Goal: Transaction & Acquisition: Run Firm-Wide Billing

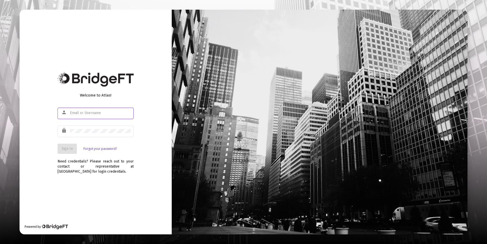
type input "[PERSON_NAME][EMAIL_ADDRESS][DOMAIN_NAME]"
click at [61, 152] on button "Sign In" at bounding box center [67, 149] width 19 height 10
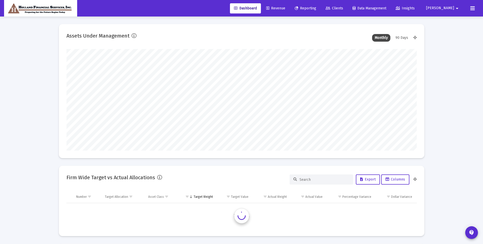
scroll to position [101, 350]
type input "[PERSON_NAME][EMAIL_ADDRESS][DOMAIN_NAME]"
type input "[DATE]"
type input "2025-09-30"
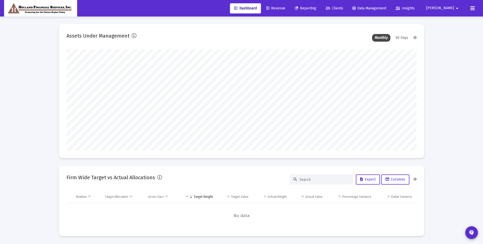
type input "2025-09-30"
click at [285, 6] on span "Revenue" at bounding box center [275, 8] width 19 height 4
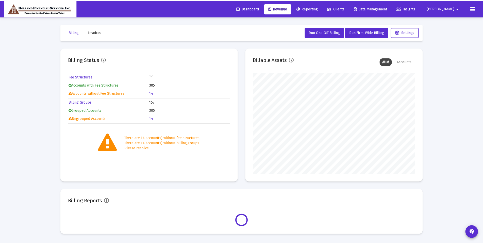
scroll to position [101, 164]
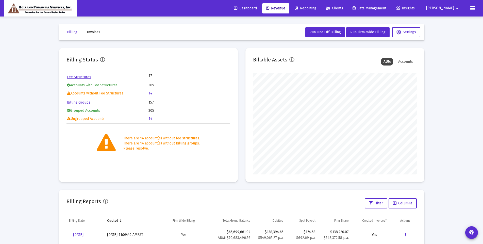
click at [150, 94] on link "14" at bounding box center [150, 93] width 4 height 4
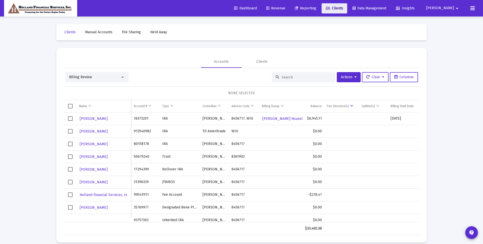
click at [343, 10] on span "Clients" at bounding box center [334, 8] width 18 height 4
click at [263, 64] on div "Clients" at bounding box center [261, 61] width 11 height 5
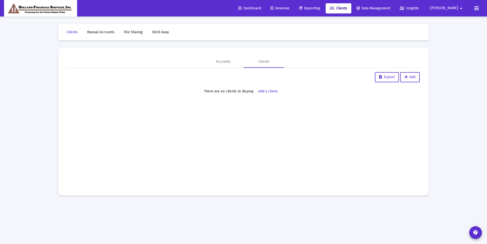
click at [255, 11] on link "Dashboard" at bounding box center [249, 8] width 31 height 10
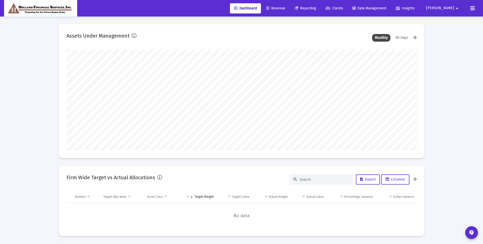
scroll to position [101, 188]
click at [347, 6] on link "Clients" at bounding box center [334, 8] width 26 height 10
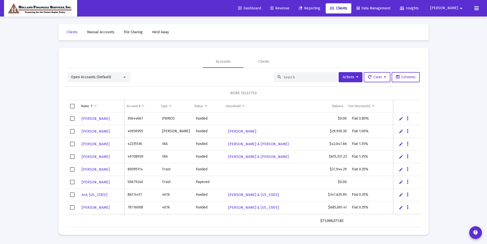
click at [310, 79] on input at bounding box center [309, 77] width 50 height 4
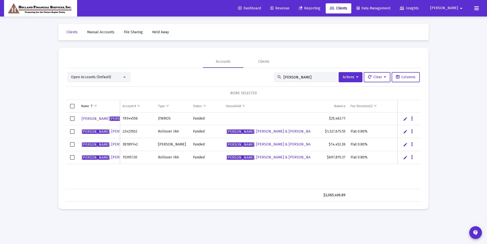
type input "reed"
click at [412, 117] on icon "Data grid" at bounding box center [412, 119] width 2 height 6
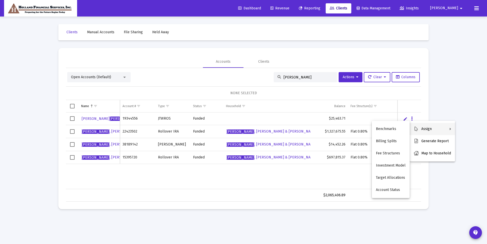
click at [412, 95] on div at bounding box center [243, 122] width 487 height 244
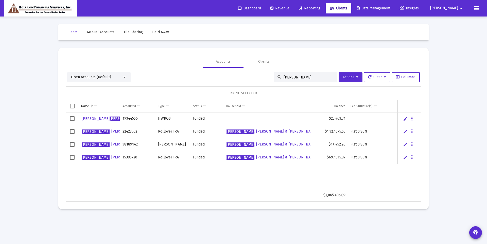
click at [405, 118] on link "Edit" at bounding box center [405, 118] width 5 height 5
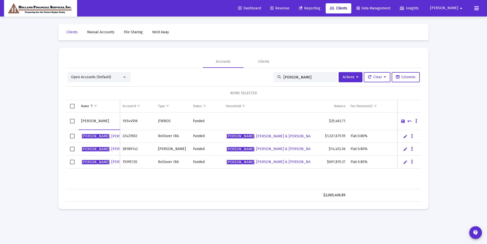
click at [404, 109] on td "Data grid" at bounding box center [410, 106] width 24 height 12
click at [402, 123] on link "Save" at bounding box center [403, 121] width 5 height 5
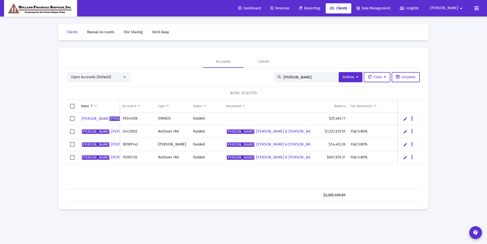
click at [414, 119] on button "Data grid" at bounding box center [412, 118] width 5 height 5
click at [426, 157] on button "Map to Household" at bounding box center [432, 153] width 45 height 12
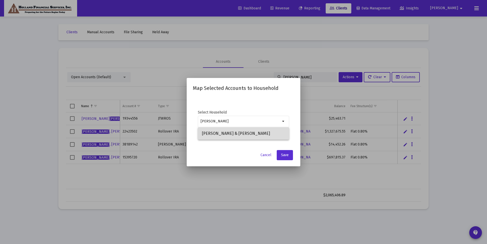
click at [251, 132] on span "Reed, Eugene & Diane Household" at bounding box center [243, 133] width 83 height 12
type input "Reed, Eugene & Diane Household"
click at [287, 155] on span "Save" at bounding box center [285, 155] width 8 height 4
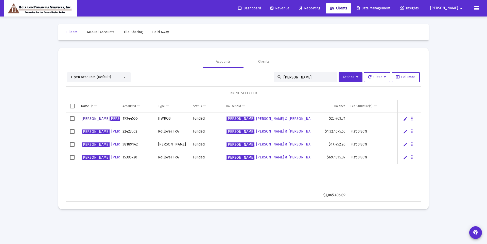
click at [89, 120] on span "Diane Reed" at bounding box center [110, 118] width 56 height 4
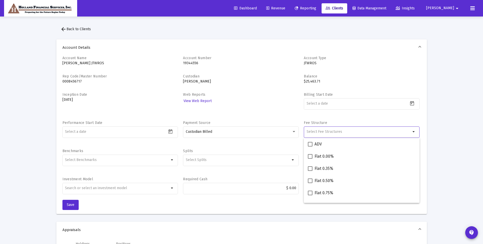
click at [339, 133] on input "Selection" at bounding box center [358, 132] width 104 height 4
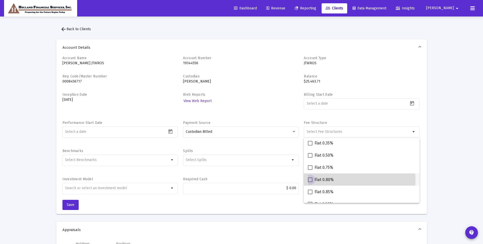
click at [310, 180] on span at bounding box center [310, 179] width 5 height 5
click at [310, 182] on input "Flat 0.80%" at bounding box center [310, 182] width 0 height 0
checkbox input "true"
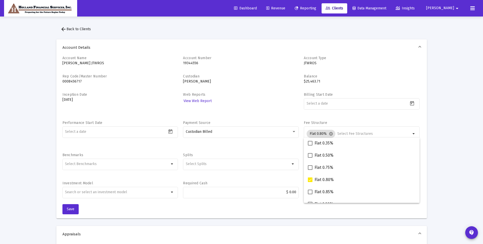
click at [280, 111] on div "Web Reports View Web Report" at bounding box center [241, 103] width 116 height 23
click at [75, 211] on button "Save" at bounding box center [70, 209] width 16 height 10
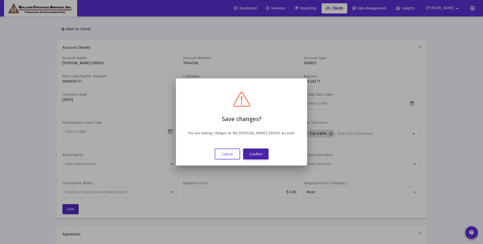
click at [257, 154] on button "Confirm" at bounding box center [255, 153] width 25 height 11
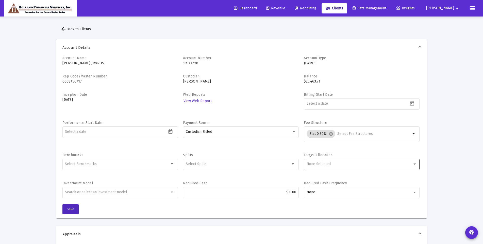
click at [353, 168] on div "None Selected" at bounding box center [361, 164] width 110 height 12
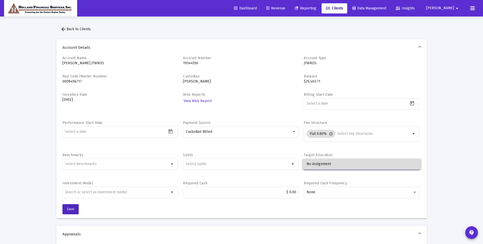
click at [353, 168] on span "No Assignment" at bounding box center [361, 164] width 110 height 11
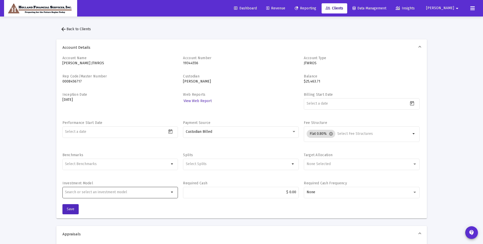
click at [144, 195] on div at bounding box center [117, 192] width 104 height 12
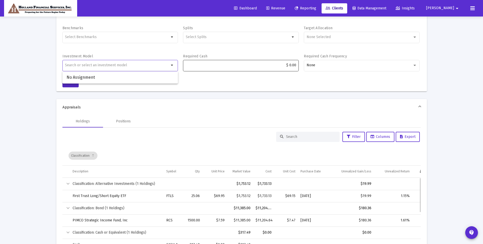
scroll to position [0, 0]
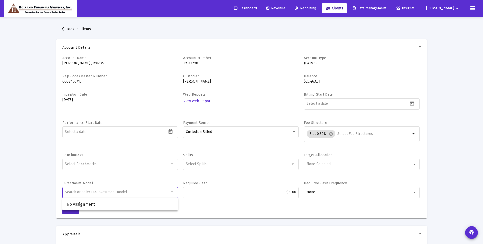
click at [79, 29] on span "arrow_back Back to Clients" at bounding box center [75, 29] width 30 height 4
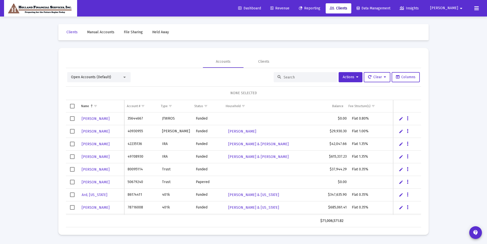
click at [289, 8] on span "Revenue" at bounding box center [279, 8] width 19 height 4
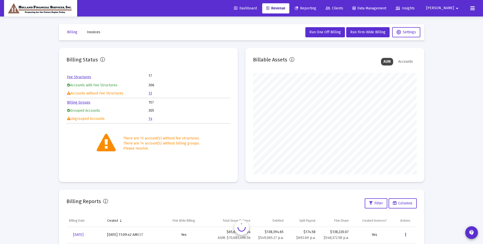
scroll to position [101, 164]
click at [150, 95] on link "13" at bounding box center [150, 93] width 4 height 4
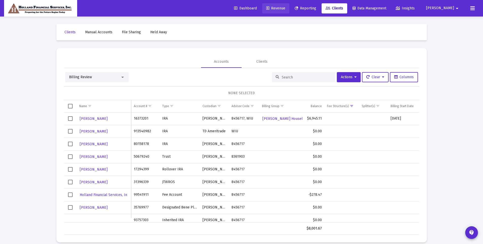
click at [285, 10] on span "Revenue" at bounding box center [275, 8] width 19 height 4
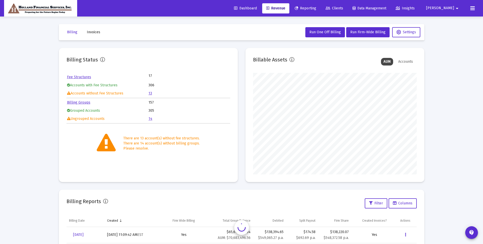
scroll to position [101, 164]
click at [377, 30] on span "Run Firm-Wide Billing" at bounding box center [367, 32] width 35 height 4
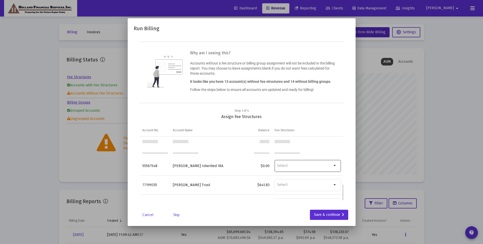
scroll to position [185, 0]
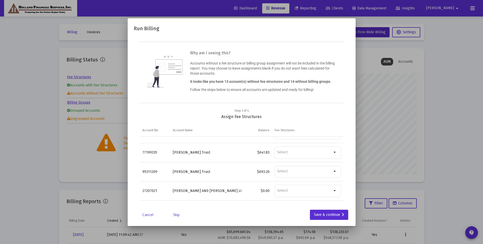
click at [175, 214] on link "Skip" at bounding box center [176, 214] width 25 height 5
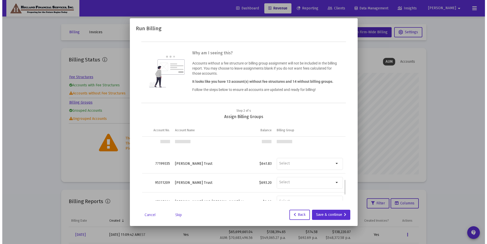
scroll to position [201, 0]
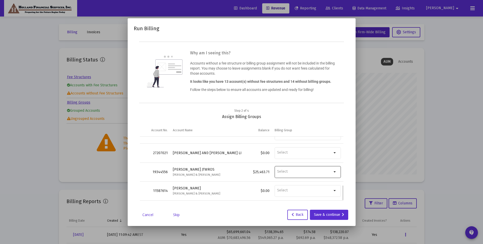
click at [284, 174] on div "Data grid" at bounding box center [304, 171] width 55 height 13
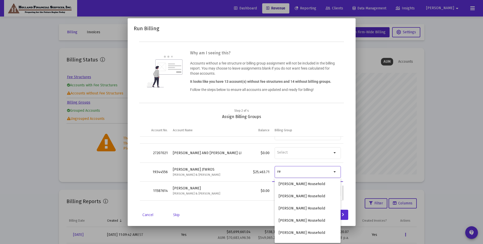
type input "r"
type input "d"
click at [467, 153] on div at bounding box center [241, 122] width 483 height 244
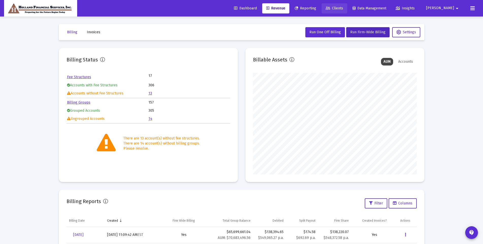
click at [343, 6] on span "Clients" at bounding box center [334, 8] width 18 height 4
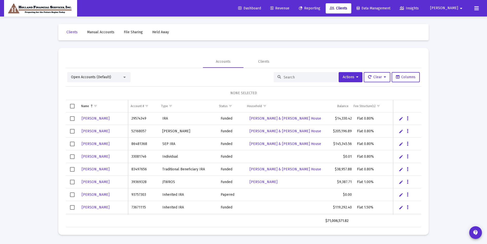
scroll to position [989, 0]
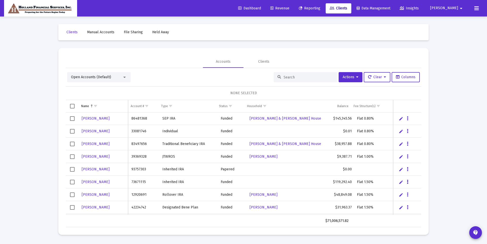
click at [406, 183] on button "Data grid" at bounding box center [407, 181] width 5 height 5
click at [428, 218] on button "Map to Household" at bounding box center [427, 216] width 45 height 12
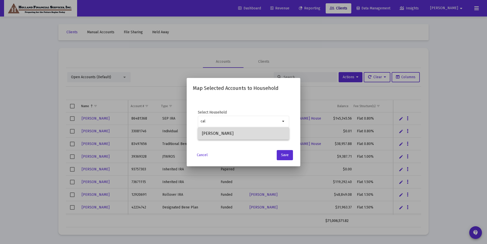
click at [227, 133] on span "Caldwell, Christopher" at bounding box center [243, 133] width 83 height 12
type input "Caldwell, Christopher"
click at [287, 154] on span "Save" at bounding box center [285, 155] width 8 height 4
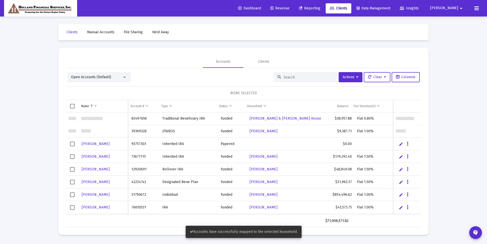
scroll to position [1040, 0]
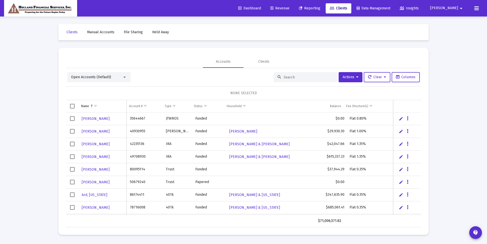
click at [116, 79] on div "Open Accounts (Default)" at bounding box center [96, 77] width 51 height 5
click at [104, 121] on span "Household Modes" at bounding box center [95, 119] width 64 height 11
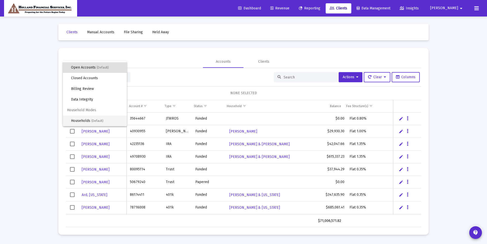
click at [96, 122] on span "(Default)" at bounding box center [97, 121] width 12 height 4
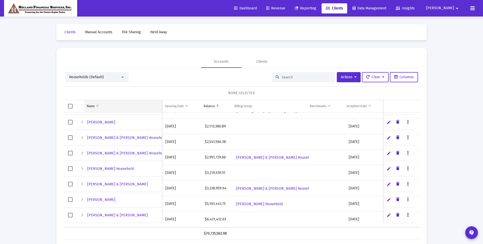
click at [95, 104] on span "Show filter options for column 'Name'" at bounding box center [97, 106] width 4 height 4
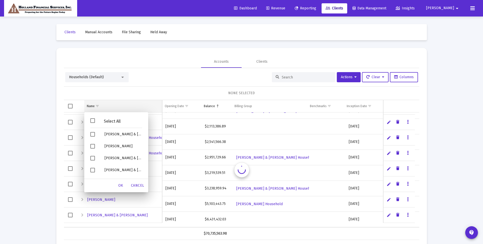
click at [95, 104] on span "Show filter options for column 'Name'" at bounding box center [97, 106] width 4 height 4
click at [149, 74] on div "Households (Default) Actions Clear Columns" at bounding box center [241, 77] width 353 height 10
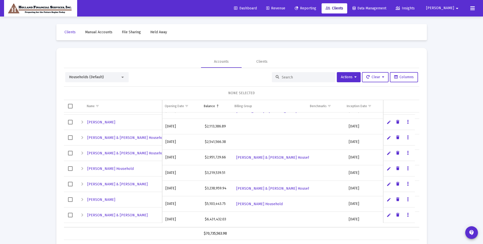
click at [297, 76] on input at bounding box center [307, 77] width 50 height 4
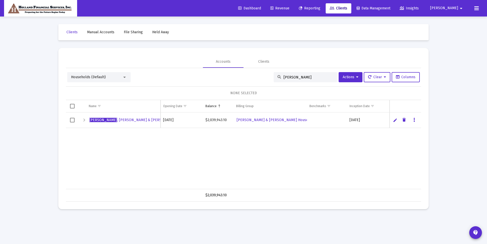
type input "reed"
click at [294, 6] on link "Revenue" at bounding box center [279, 8] width 27 height 10
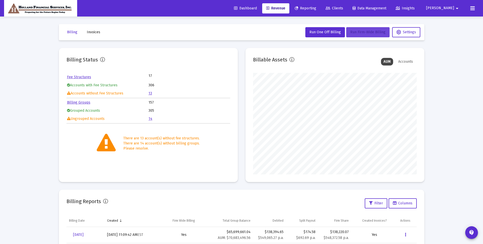
click at [361, 30] on button "Run Firm-Wide Billing" at bounding box center [367, 32] width 43 height 10
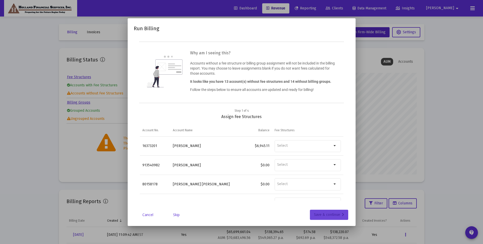
click at [329, 216] on div "Save & continue" at bounding box center [329, 215] width 30 height 10
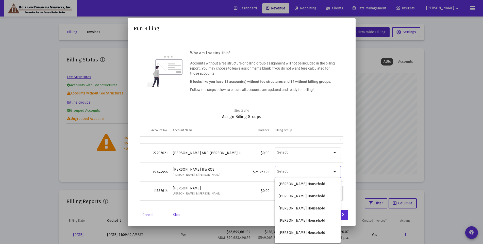
click at [304, 169] on input "Billing Group" at bounding box center [304, 171] width 55 height 5
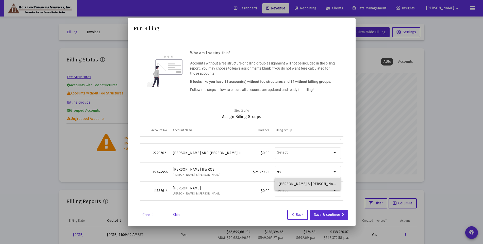
click at [305, 185] on span "Eugene & Diane Reed Household" at bounding box center [308, 184] width 58 height 12
type input "Eugene & Diane Reed Household"
click at [322, 213] on div "Save & continue" at bounding box center [329, 215] width 30 height 10
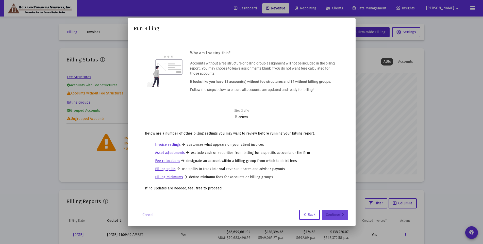
click at [331, 213] on div "Continue" at bounding box center [335, 215] width 18 height 10
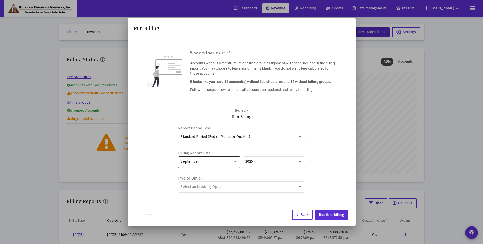
click at [231, 160] on div "September" at bounding box center [207, 162] width 52 height 4
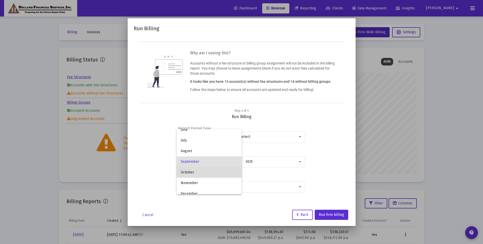
click at [230, 172] on span "October" at bounding box center [209, 172] width 57 height 11
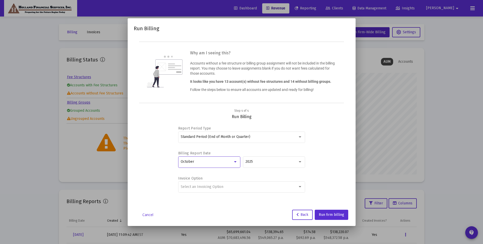
click at [230, 161] on div "October" at bounding box center [207, 162] width 52 height 4
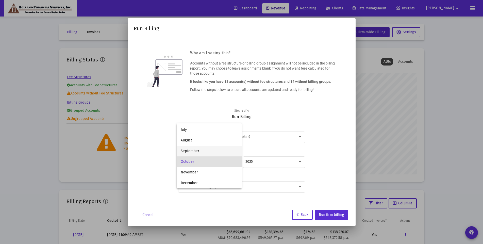
click at [229, 152] on span "September" at bounding box center [209, 151] width 57 height 11
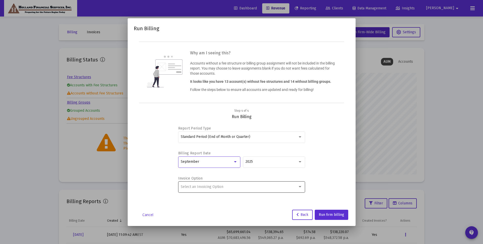
click at [241, 186] on div "Select an Invoicing Option" at bounding box center [239, 187] width 117 height 4
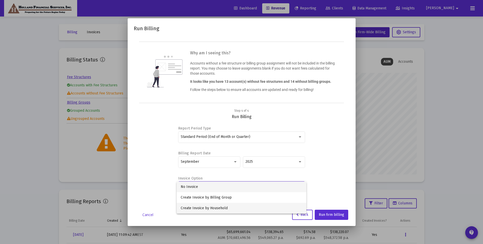
click at [232, 206] on span "Create Invoice by Household" at bounding box center [242, 208] width 122 height 11
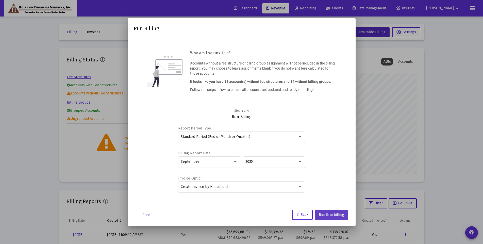
click at [337, 214] on span "Run firm billing" at bounding box center [331, 214] width 25 height 4
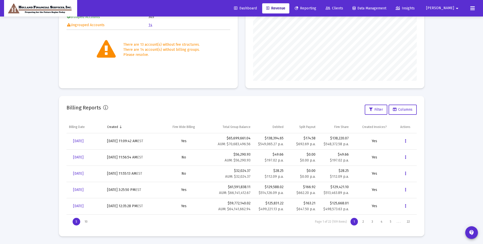
scroll to position [0, 0]
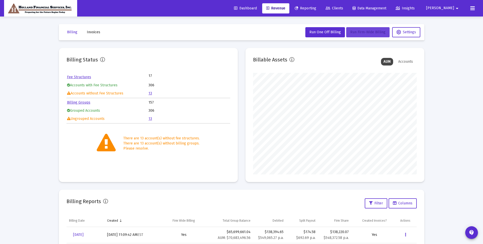
click at [359, 33] on span "Run Firm-Wide Billing" at bounding box center [367, 32] width 35 height 4
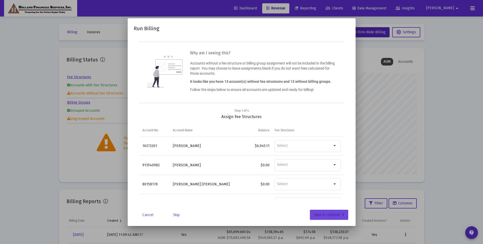
click at [327, 214] on div "Save & continue" at bounding box center [329, 215] width 30 height 10
type input "[PERSON_NAME][EMAIL_ADDRESS][DOMAIN_NAME]"
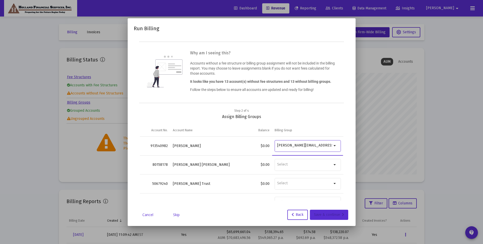
click at [327, 214] on div "Save & continue" at bounding box center [329, 215] width 30 height 10
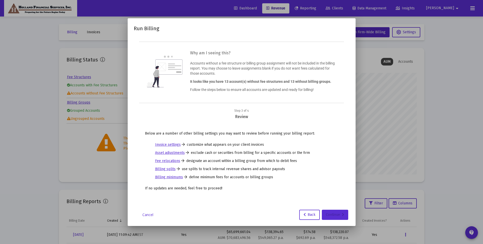
click at [327, 214] on div "Continue" at bounding box center [335, 215] width 18 height 10
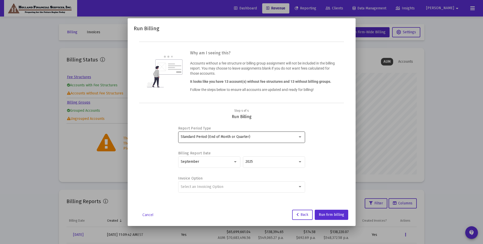
click at [230, 139] on span "Standard Period (End of Month or Quarter)" at bounding box center [216, 136] width 70 height 4
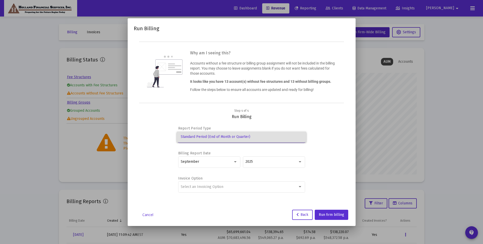
click at [230, 139] on span "Standard Period (End of Month or Quarter)" at bounding box center [242, 136] width 122 height 11
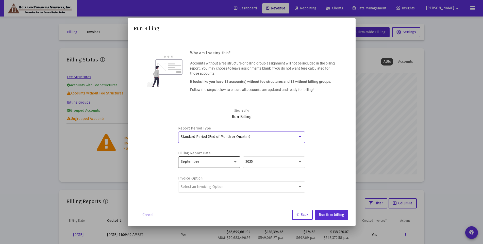
click at [235, 165] on div "September" at bounding box center [209, 161] width 57 height 12
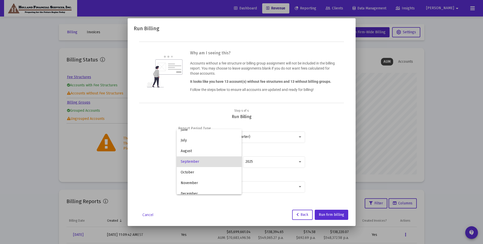
click at [235, 165] on mat-option "September" at bounding box center [209, 161] width 65 height 11
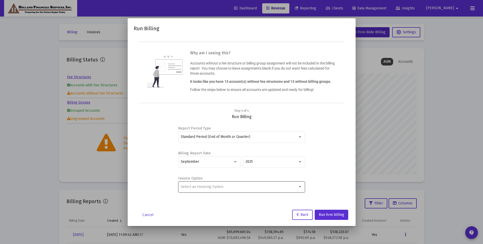
click at [245, 190] on div "Select an Invoicing Option" at bounding box center [242, 186] width 122 height 12
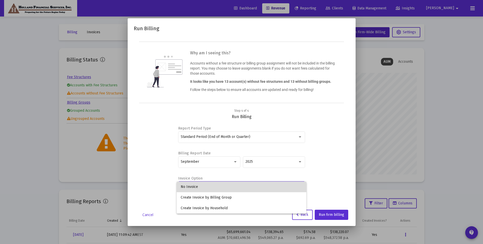
click at [240, 189] on span "No Invoice" at bounding box center [242, 186] width 122 height 11
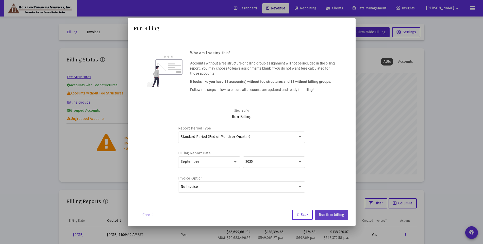
click at [337, 214] on span "Run firm billing" at bounding box center [331, 214] width 25 height 4
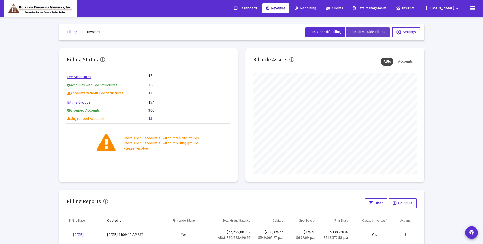
scroll to position [94, 0]
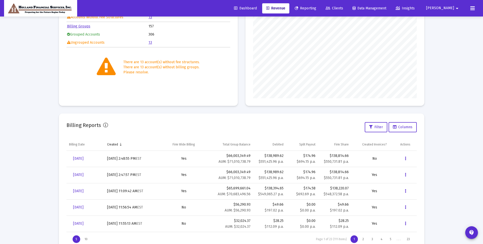
scroll to position [94, 0]
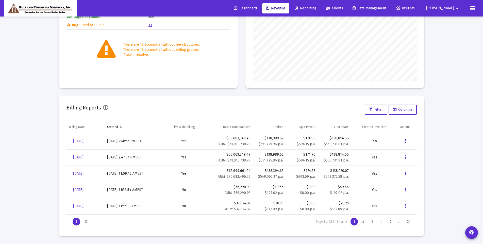
click at [405, 141] on icon "Data grid" at bounding box center [405, 141] width 1 height 6
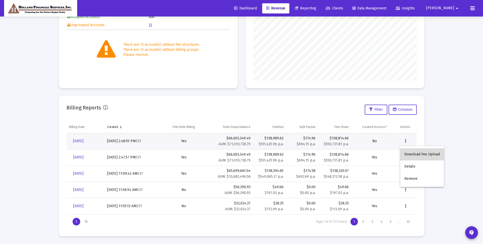
click at [415, 153] on button "Download Fee Upload" at bounding box center [422, 154] width 44 height 12
click at [83, 140] on span "[DATE]" at bounding box center [78, 141] width 10 height 4
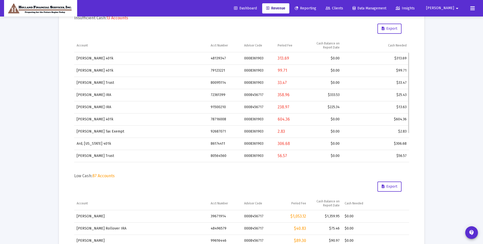
scroll to position [143, 0]
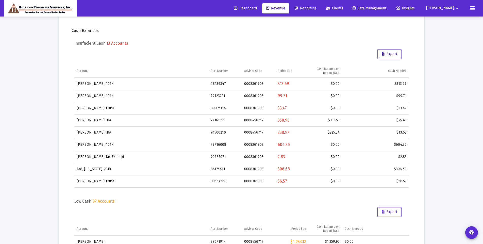
click at [393, 56] on button "Export" at bounding box center [389, 54] width 24 height 10
